Goal: Navigation & Orientation: Understand site structure

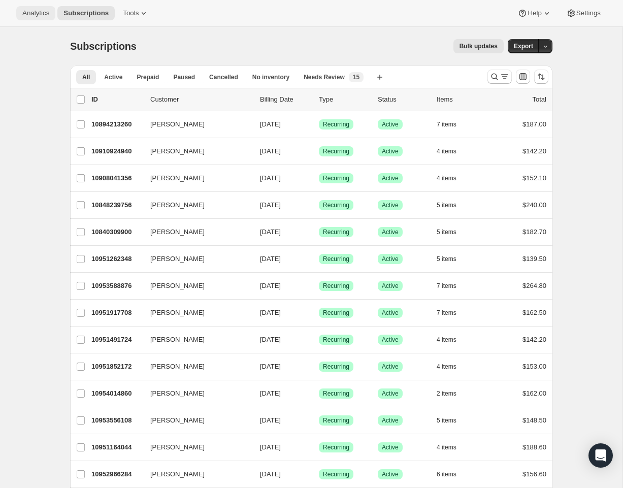
click at [32, 14] on span "Analytics" at bounding box center [35, 13] width 27 height 8
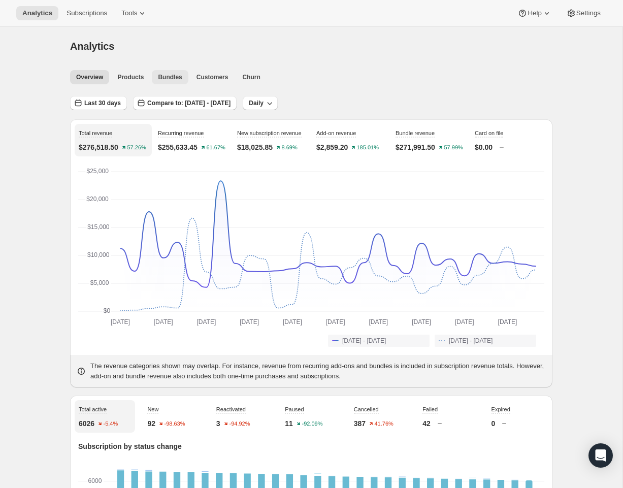
click at [175, 78] on span "Bundles" at bounding box center [170, 77] width 24 height 8
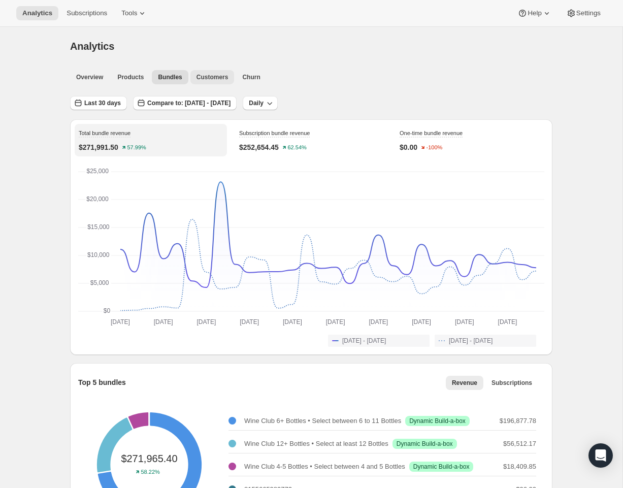
click at [216, 79] on span "Customers" at bounding box center [212, 77] width 32 height 8
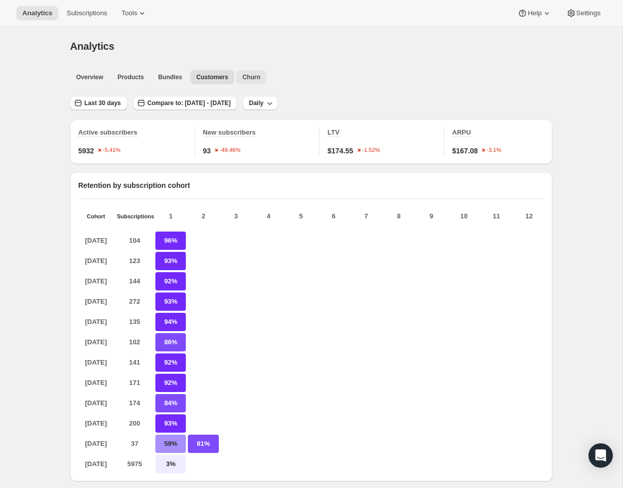
click at [250, 74] on span "Churn" at bounding box center [251, 77] width 18 height 8
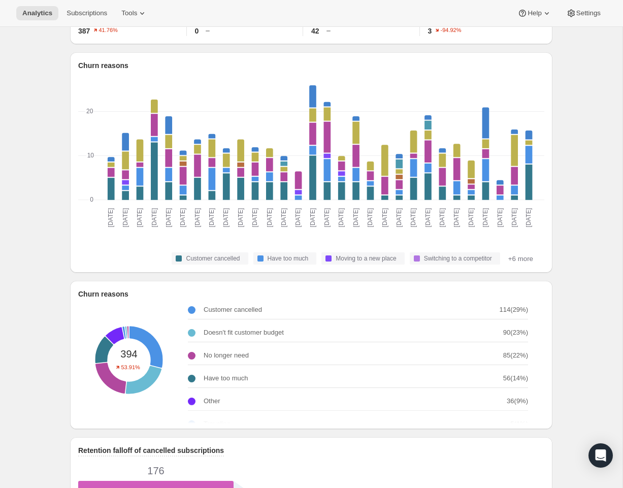
scroll to position [126, 0]
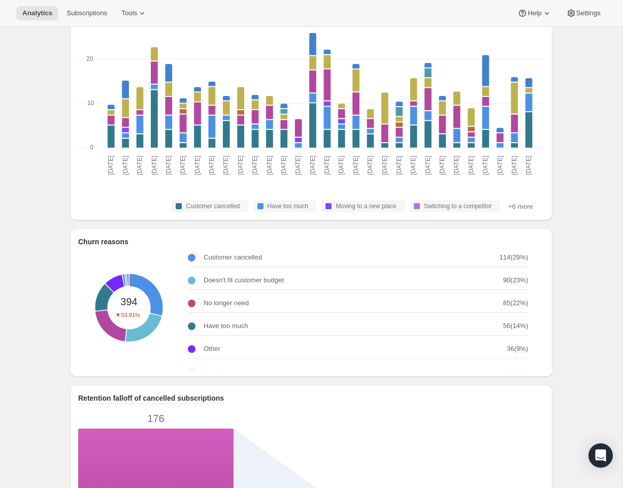
scroll to position [0, 0]
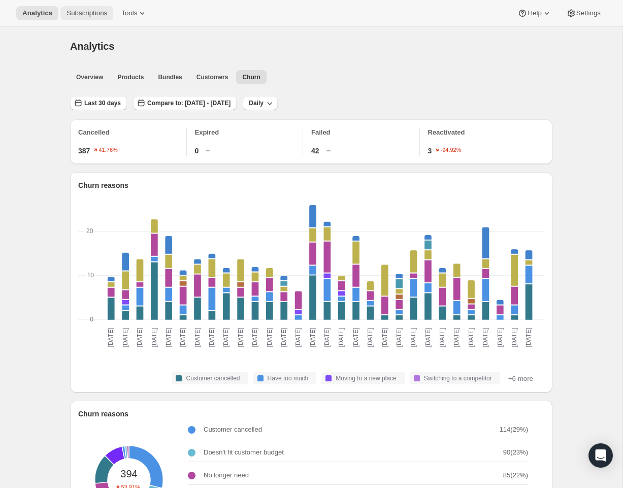
click at [88, 14] on span "Subscriptions" at bounding box center [87, 13] width 41 height 8
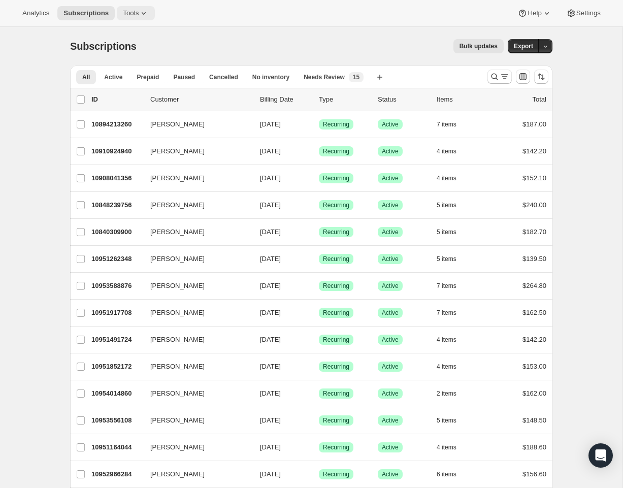
click at [137, 14] on span "Tools" at bounding box center [131, 13] width 16 height 8
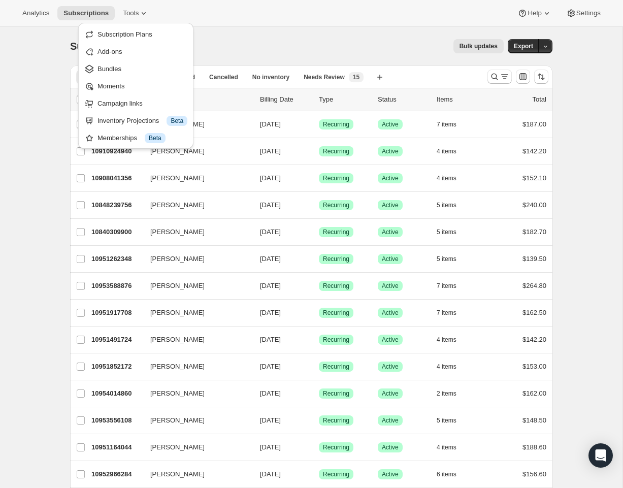
click at [240, 44] on div "Bulk updates" at bounding box center [326, 46] width 355 height 14
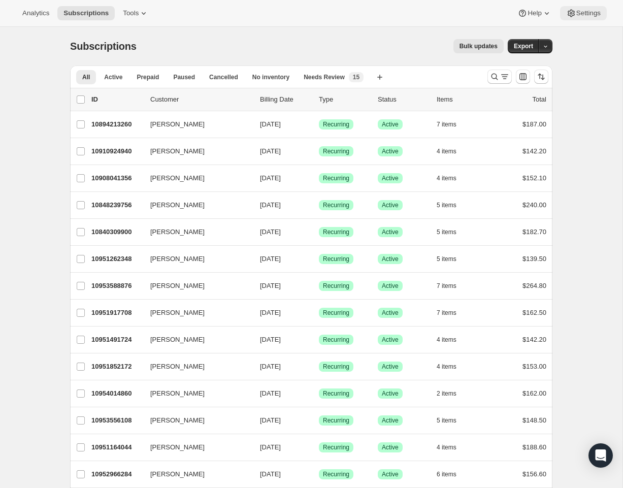
click at [579, 12] on span "Settings" at bounding box center [588, 13] width 24 height 8
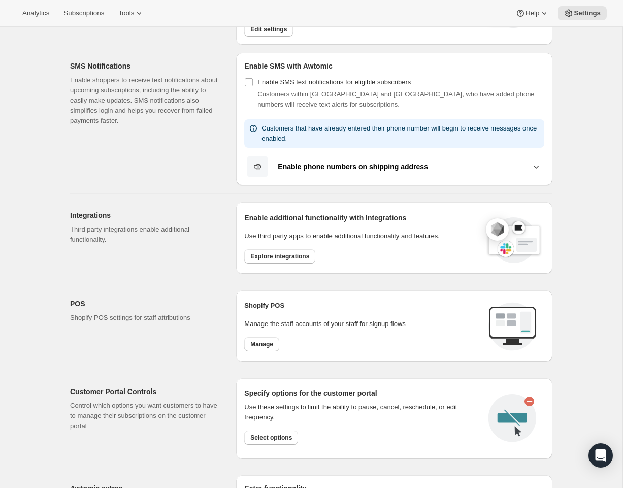
scroll to position [172, 0]
click at [267, 257] on span "Explore integrations" at bounding box center [279, 257] width 59 height 8
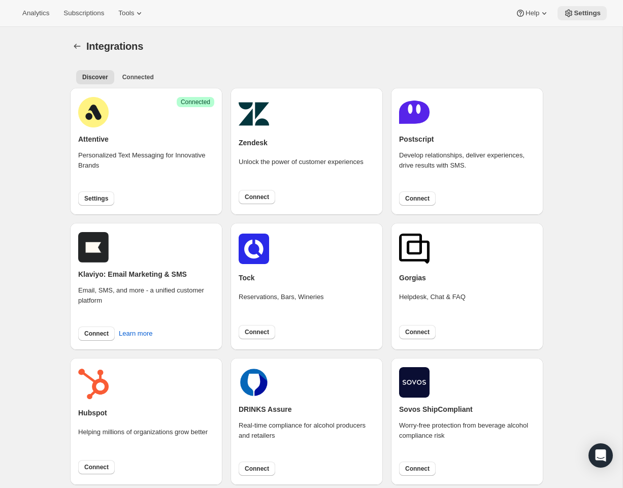
click at [579, 13] on span "Settings" at bounding box center [587, 13] width 27 height 8
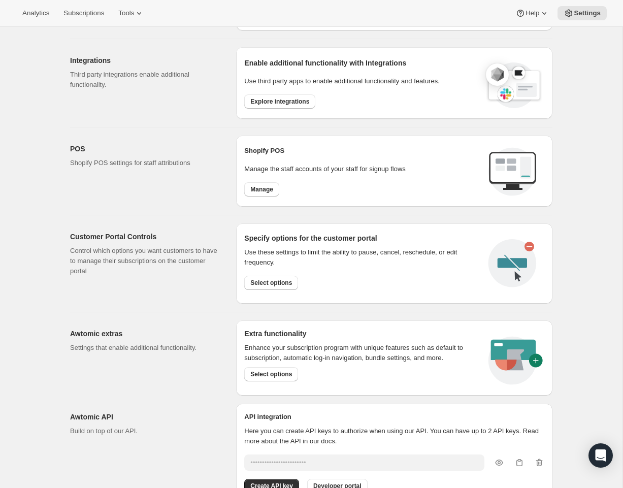
scroll to position [369, 0]
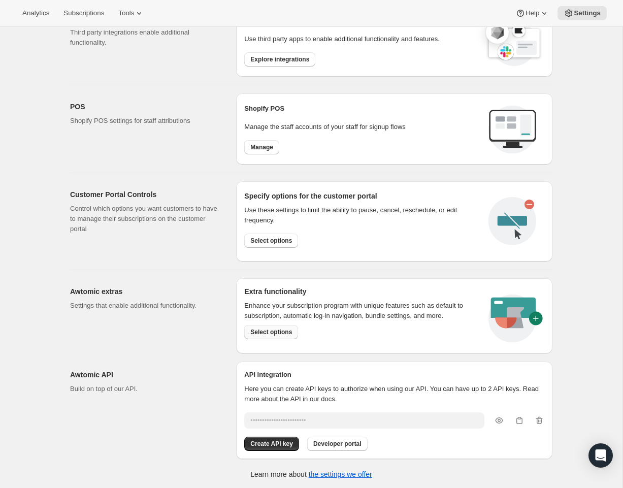
click at [283, 326] on button "Select options" at bounding box center [271, 332] width 54 height 14
